Goal: Obtain resource: Obtain resource

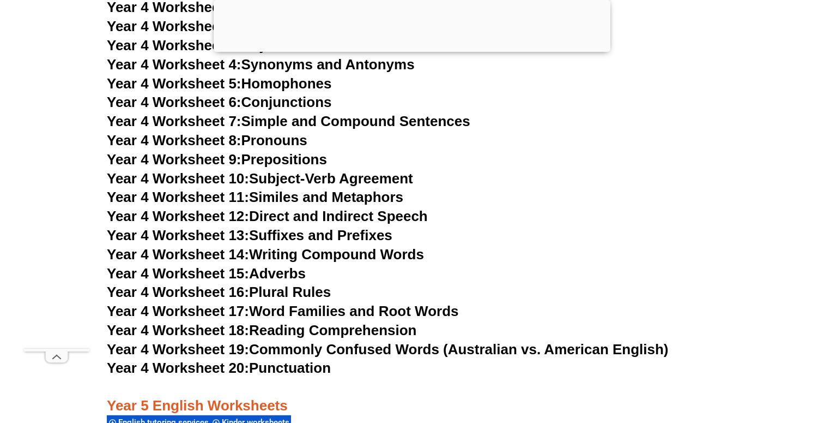
scroll to position [4731, 0]
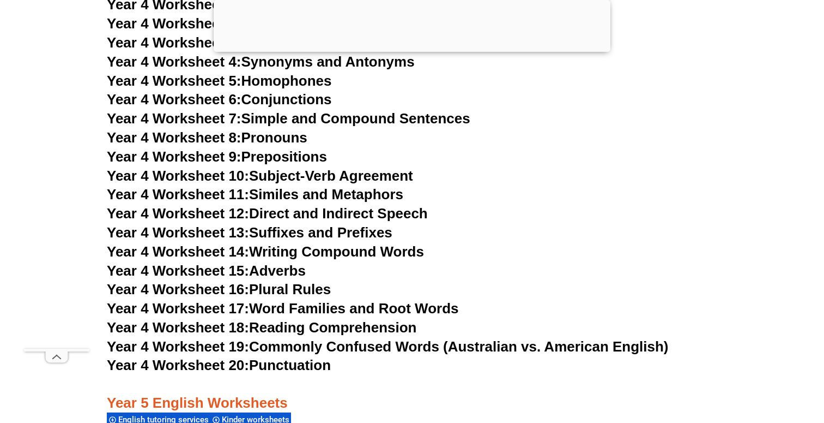
click at [264, 273] on link "Year 4 Worksheet 15: Adverbs" at bounding box center [206, 270] width 199 height 16
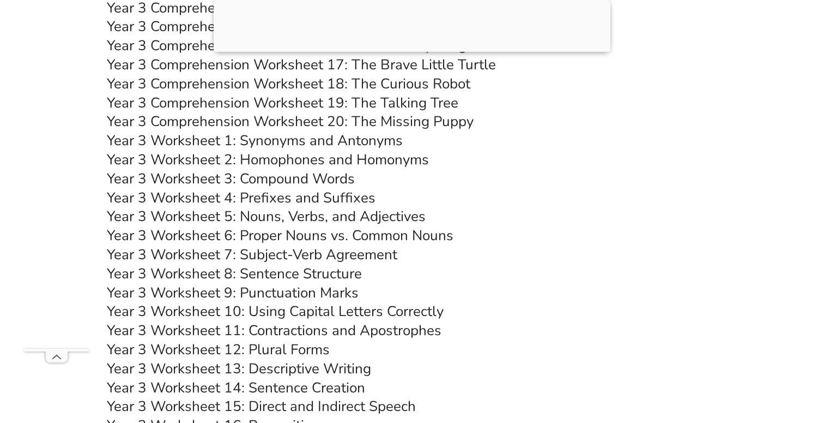
scroll to position [3835, 0]
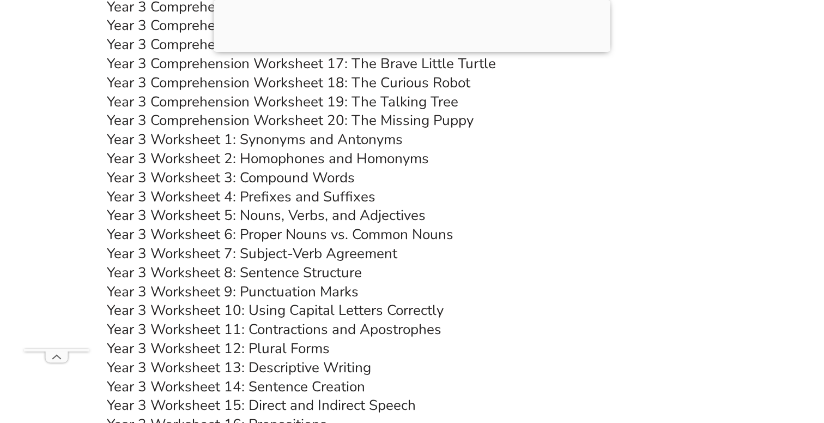
click at [243, 286] on link "Year 3 Worksheet 9: Punctuation Marks" at bounding box center [233, 291] width 252 height 19
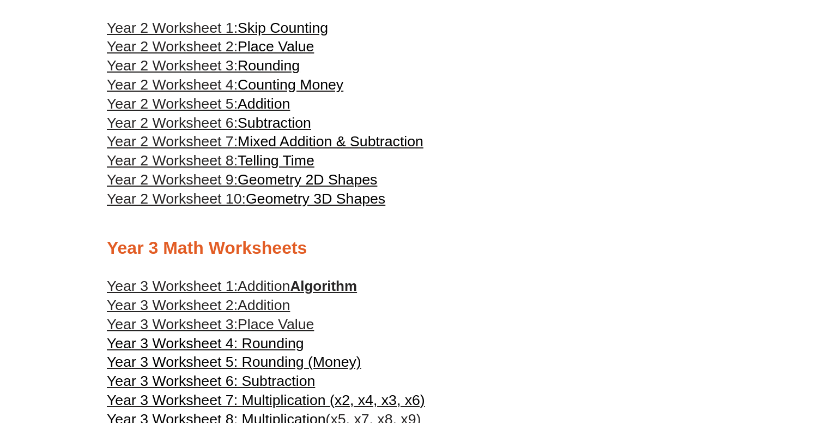
scroll to position [963, 0]
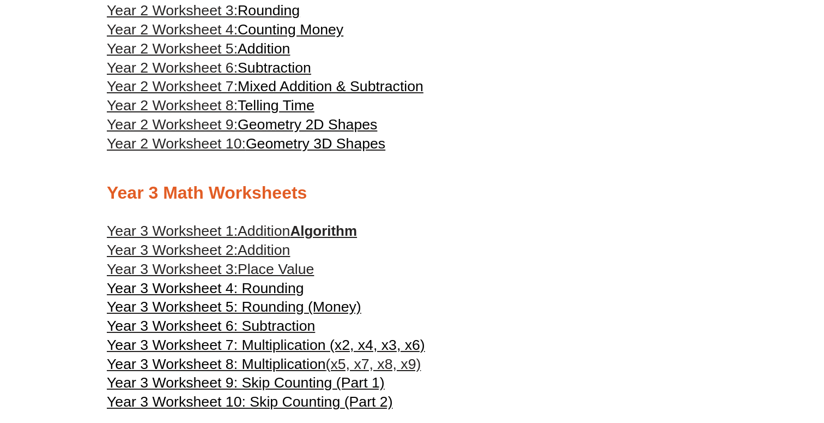
click at [251, 113] on span "Telling Time" at bounding box center [276, 105] width 77 height 16
